Goal: Information Seeking & Learning: Learn about a topic

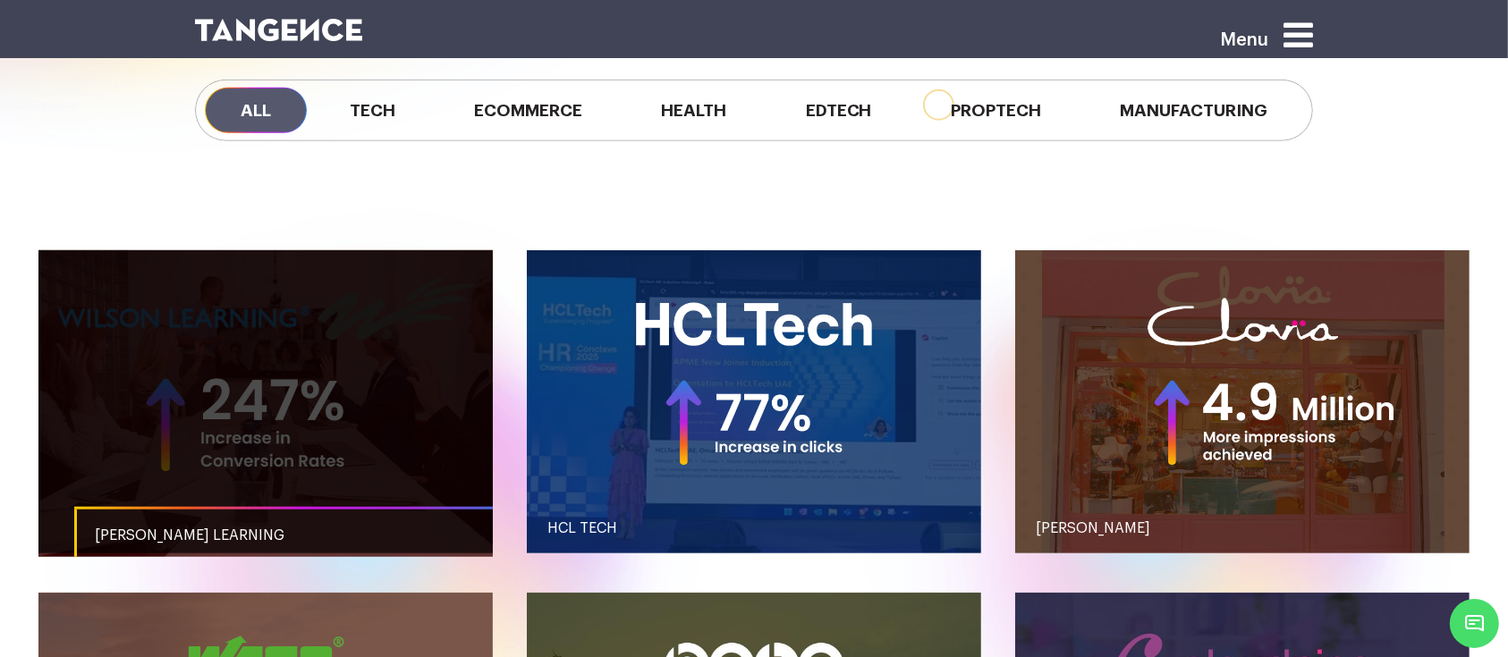
scroll to position [1631, 0]
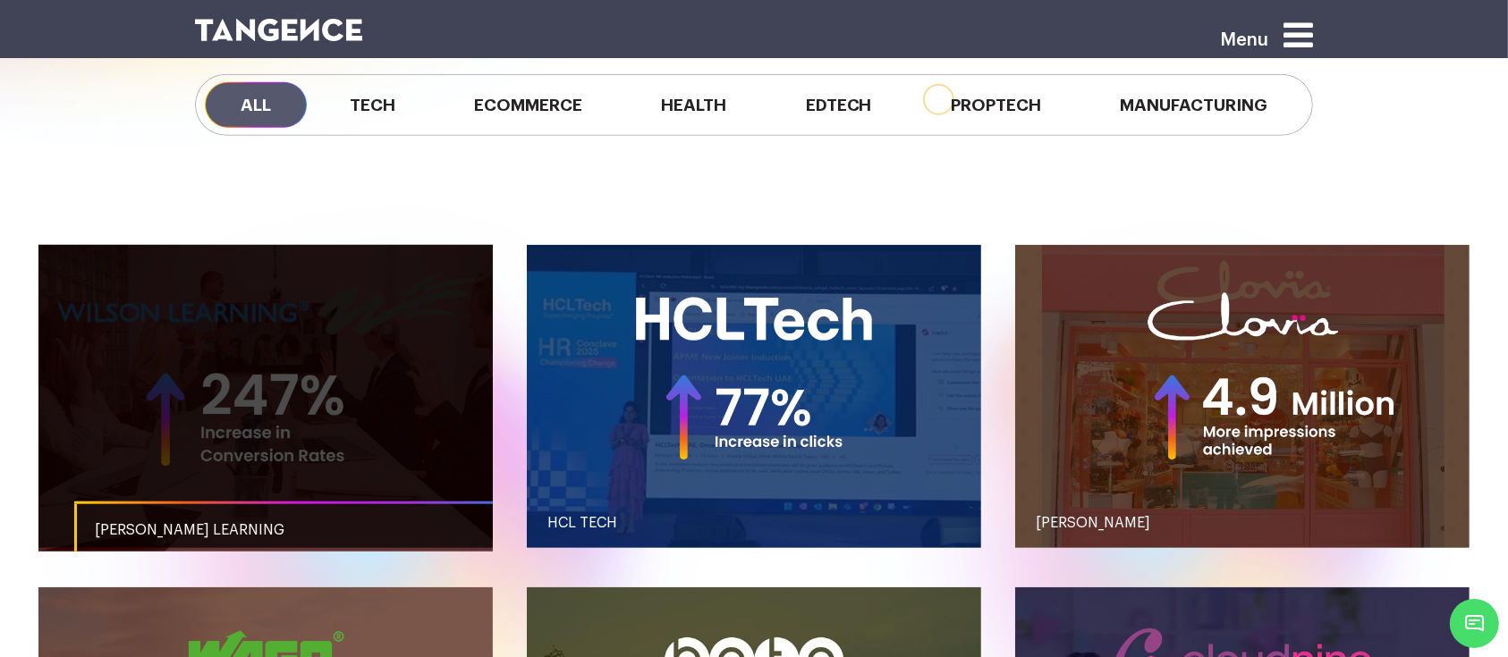
click at [446, 308] on link "button" at bounding box center [265, 396] width 454 height 303
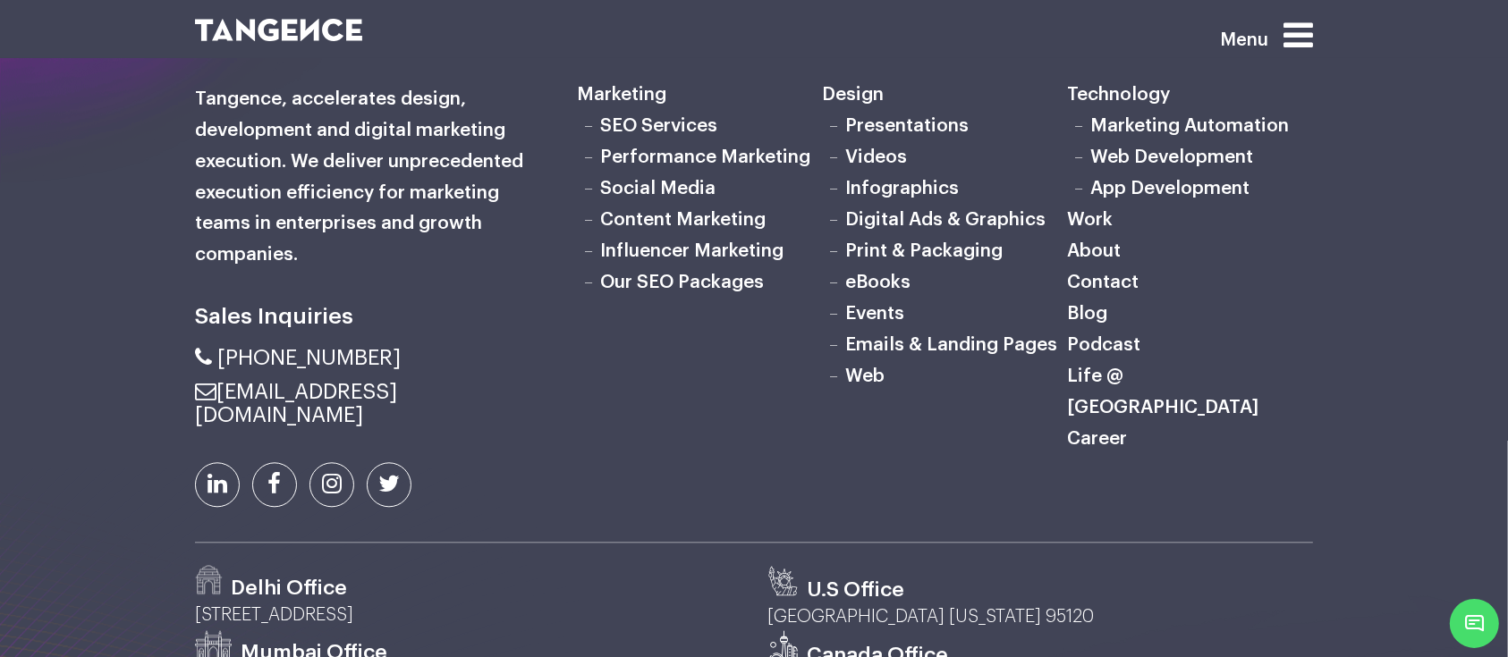
scroll to position [4225, 0]
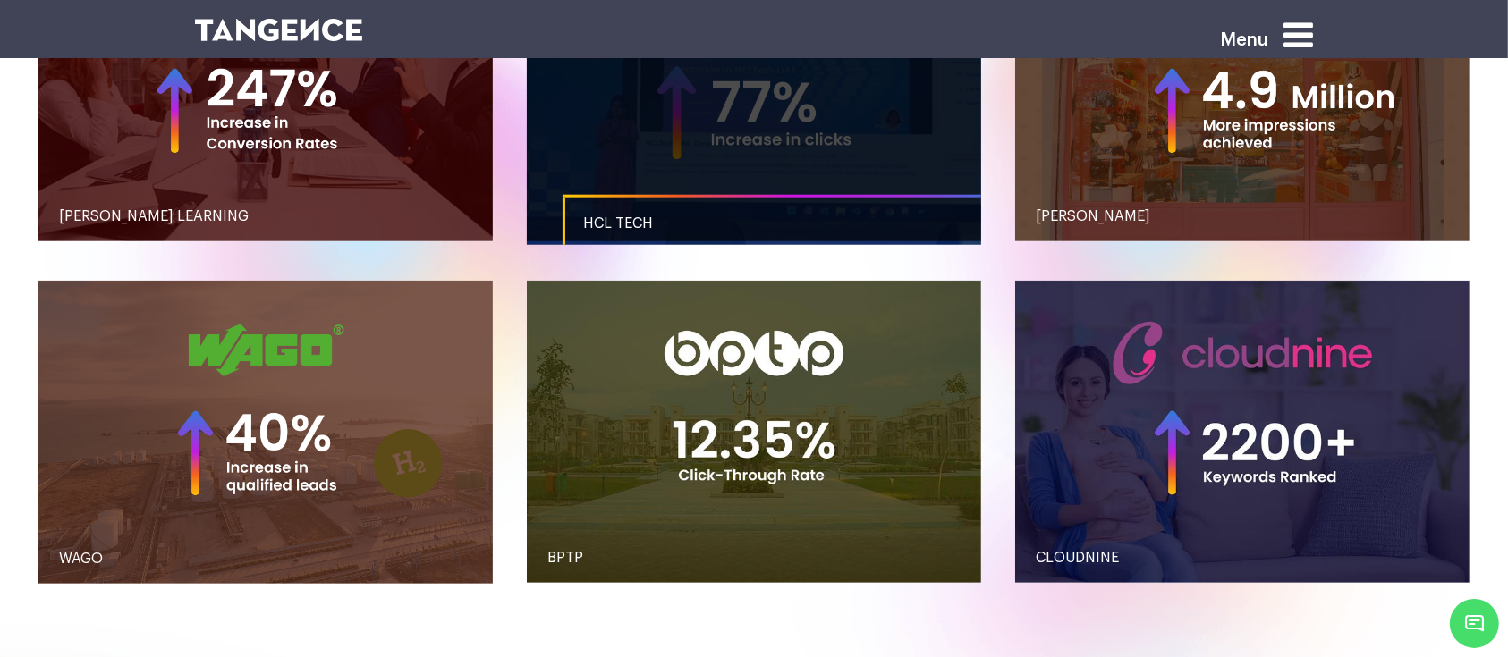
scroll to position [1939, 0]
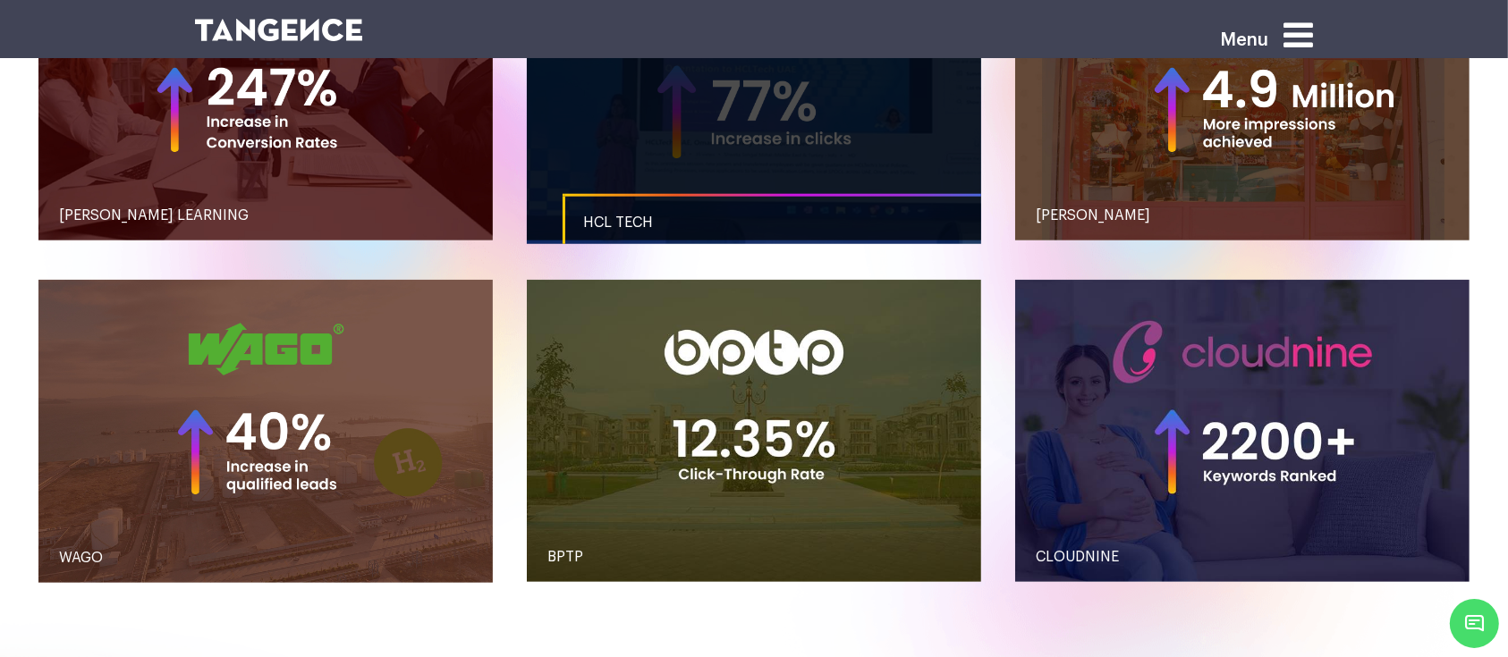
click at [732, 395] on link "button" at bounding box center [754, 431] width 454 height 302
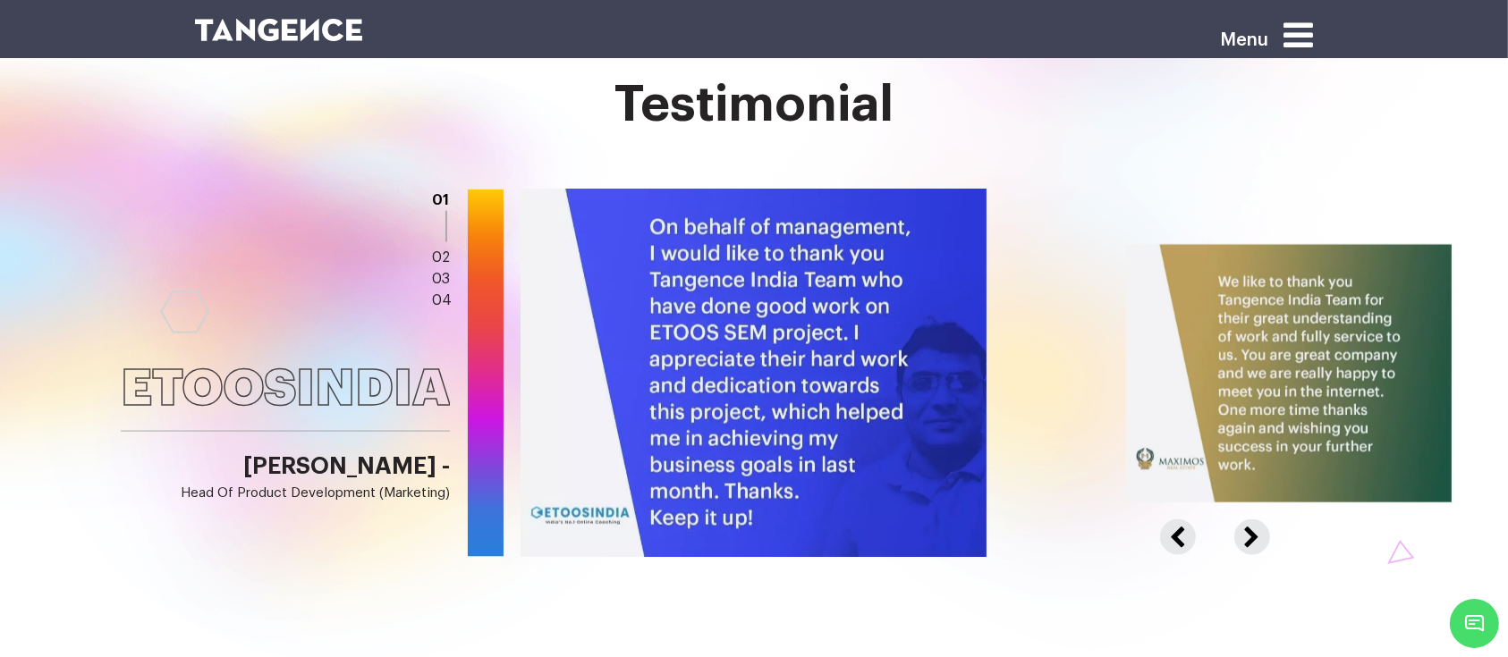
scroll to position [2543, 0]
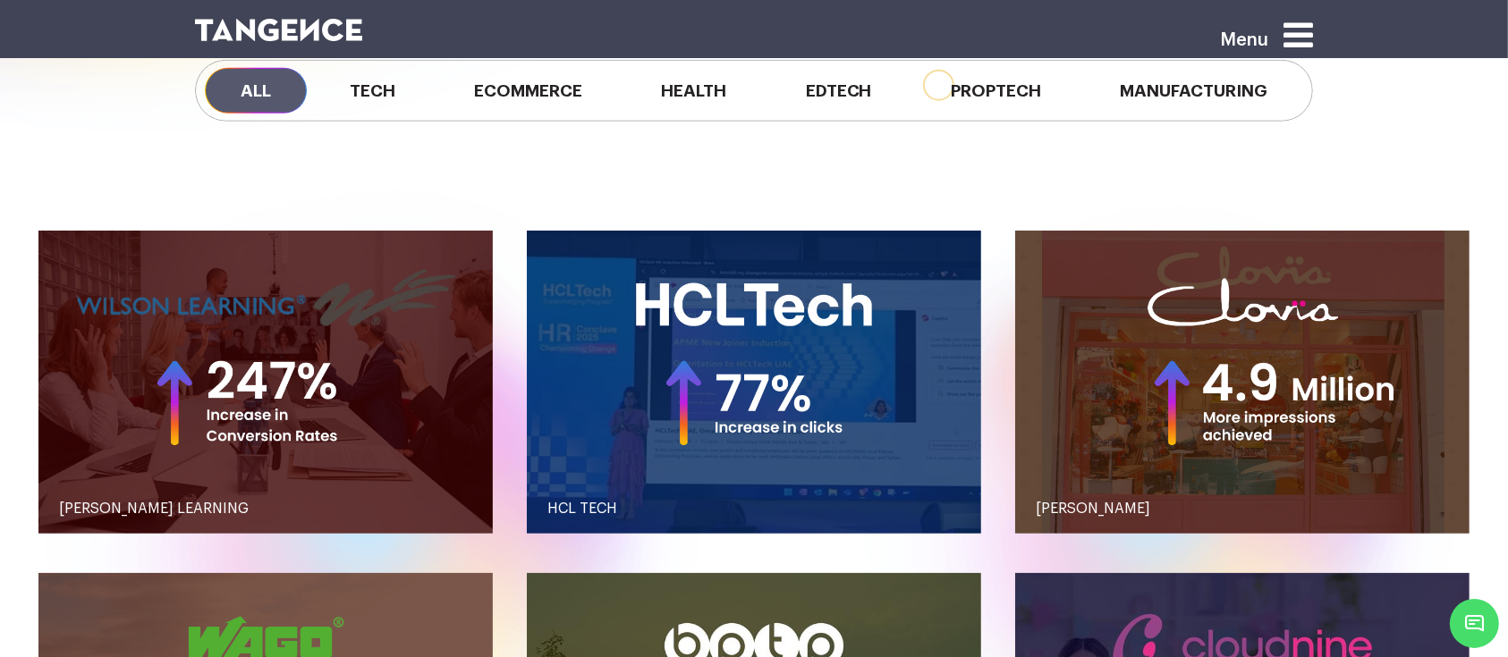
scroll to position [1643, 0]
